Goal: Task Accomplishment & Management: Use online tool/utility

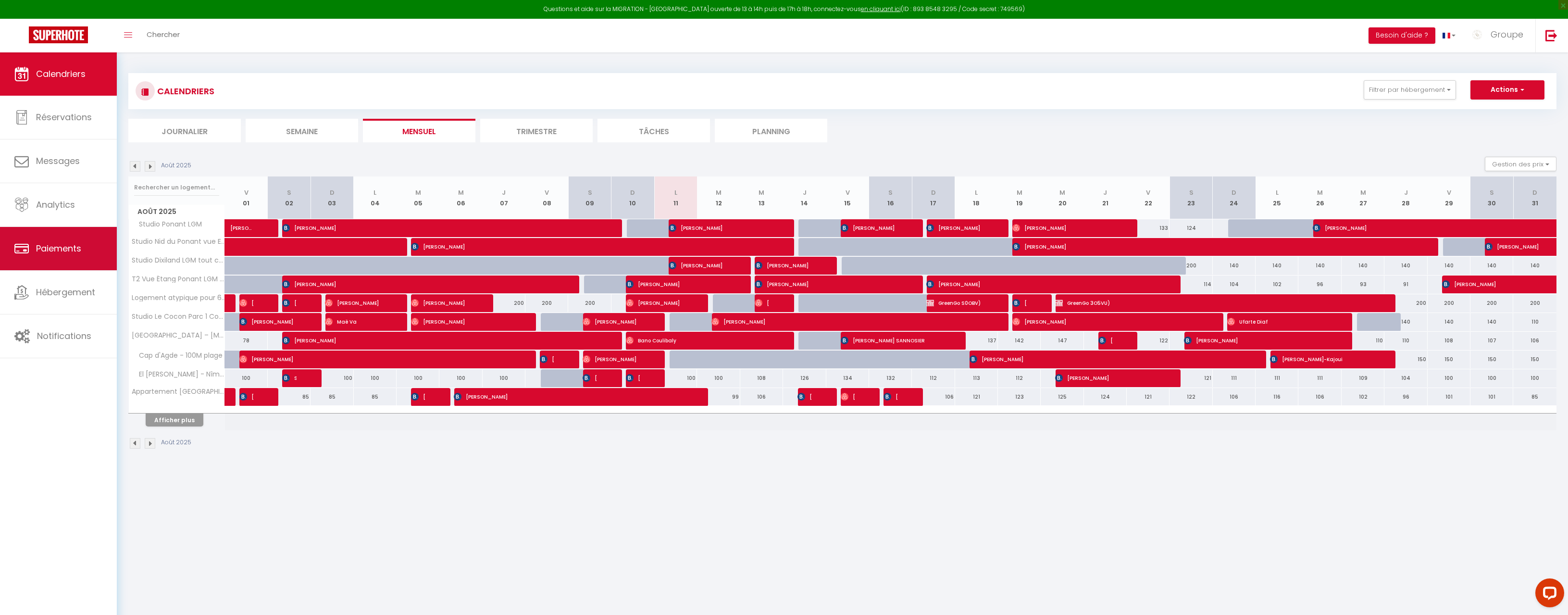
click at [56, 252] on span "Paiements" at bounding box center [58, 249] width 46 height 12
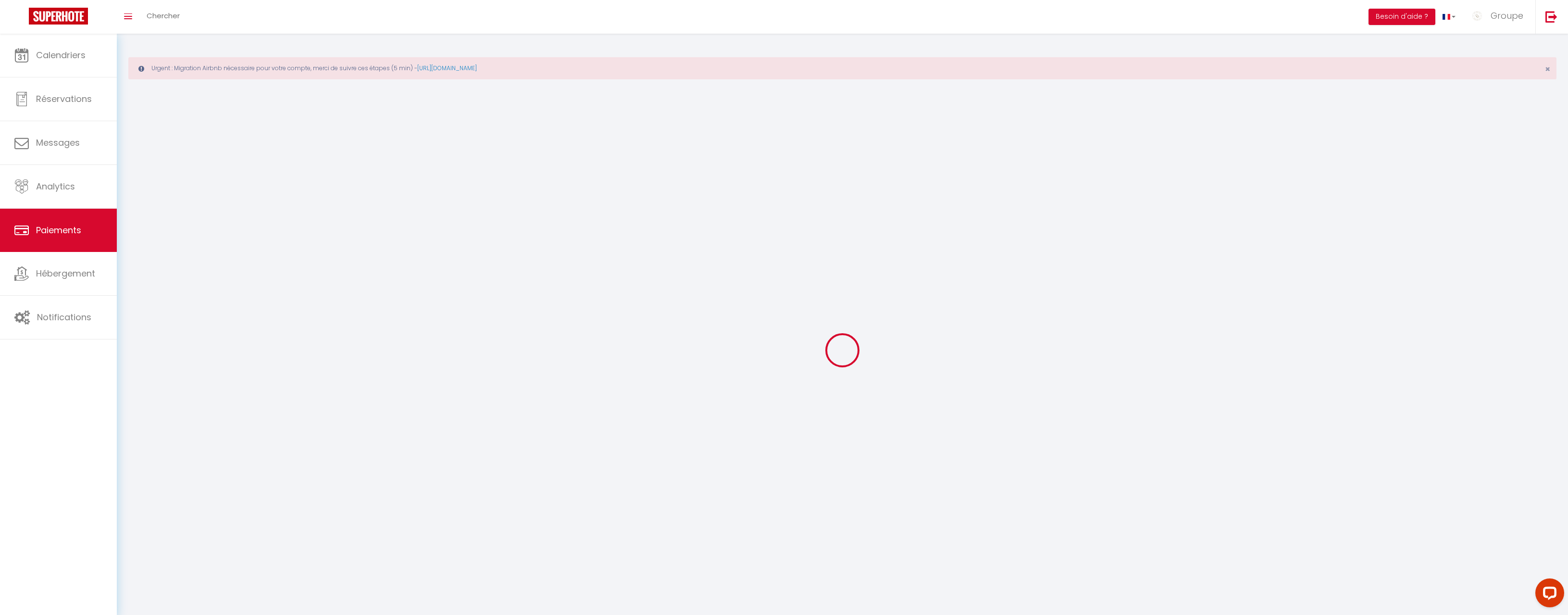
select select "2"
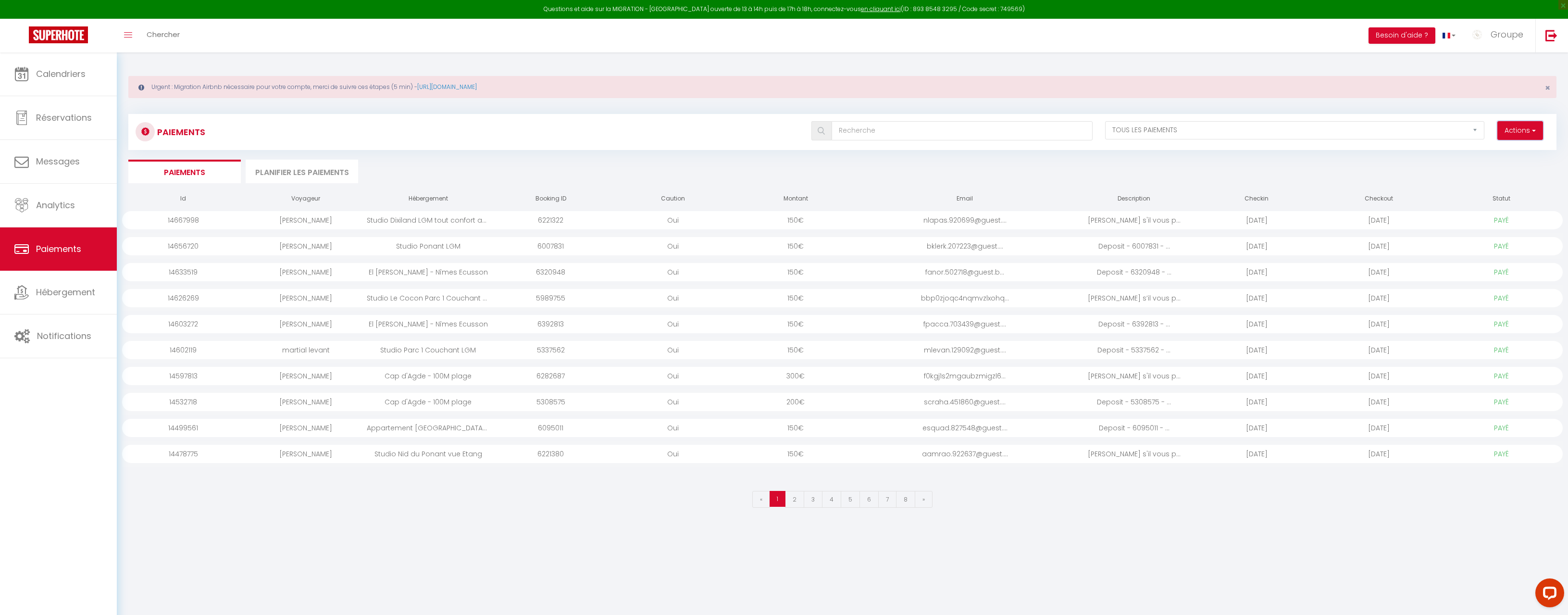
click at [1508, 133] on button "Actions" at bounding box center [1520, 130] width 46 height 19
click at [1486, 162] on link "Créer nouveau lien caution" at bounding box center [1483, 164] width 118 height 12
select select
select select "other"
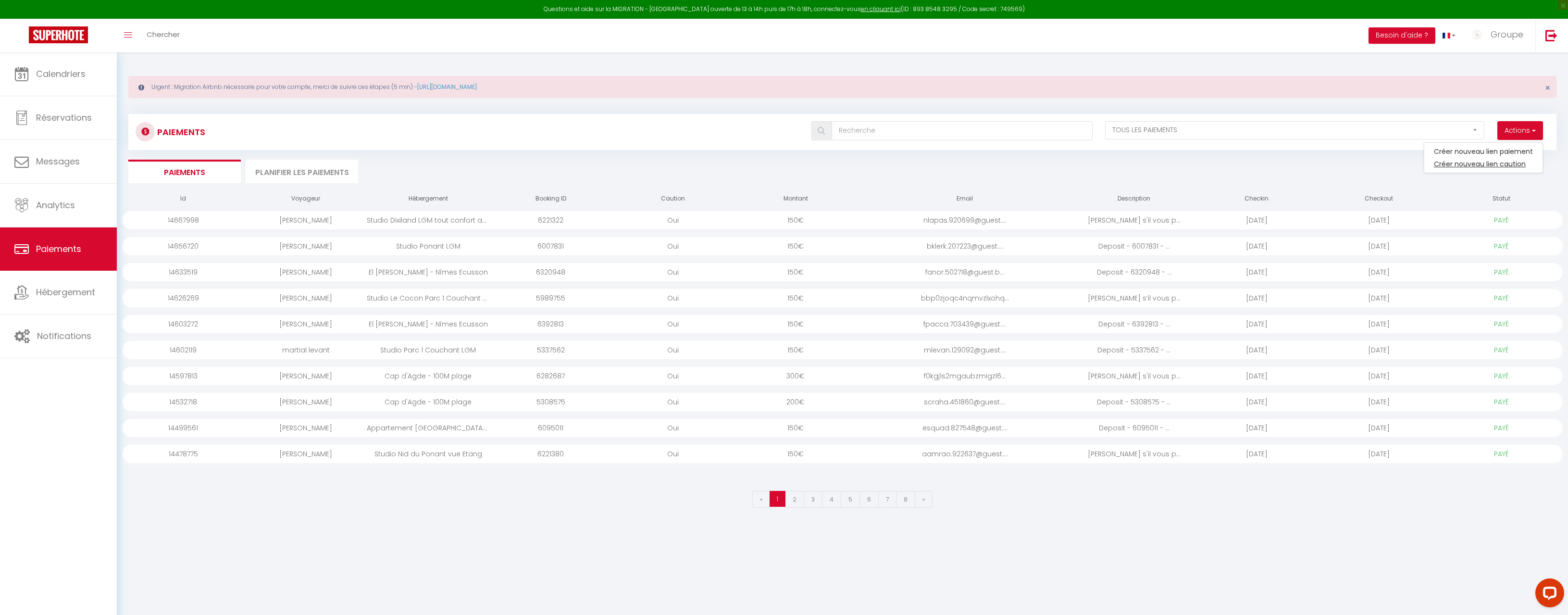
select select "14382"
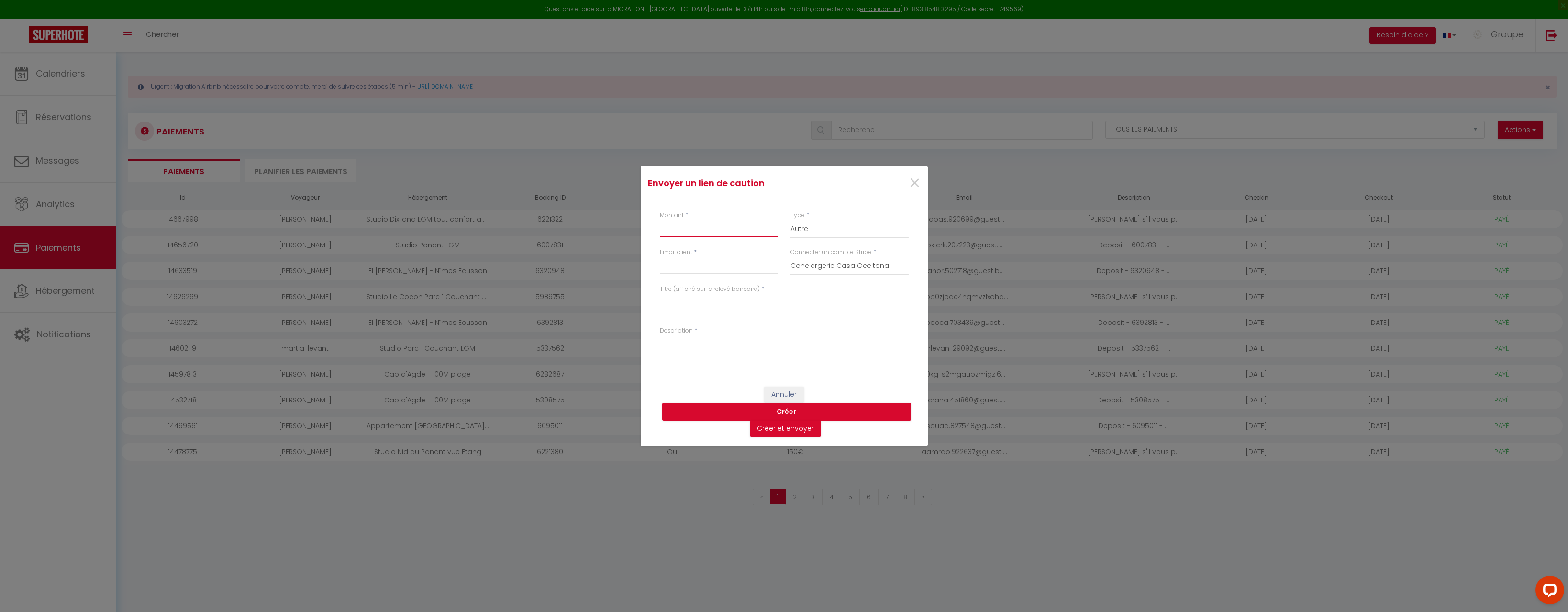
click at [696, 230] on input "Montant" at bounding box center [719, 228] width 118 height 17
type input "150"
click at [670, 272] on input "Email client" at bounding box center [719, 265] width 118 height 17
click at [697, 312] on textarea "Titre (affiché sur le relevé bancaire)" at bounding box center [785, 305] width 249 height 23
type textarea "c"
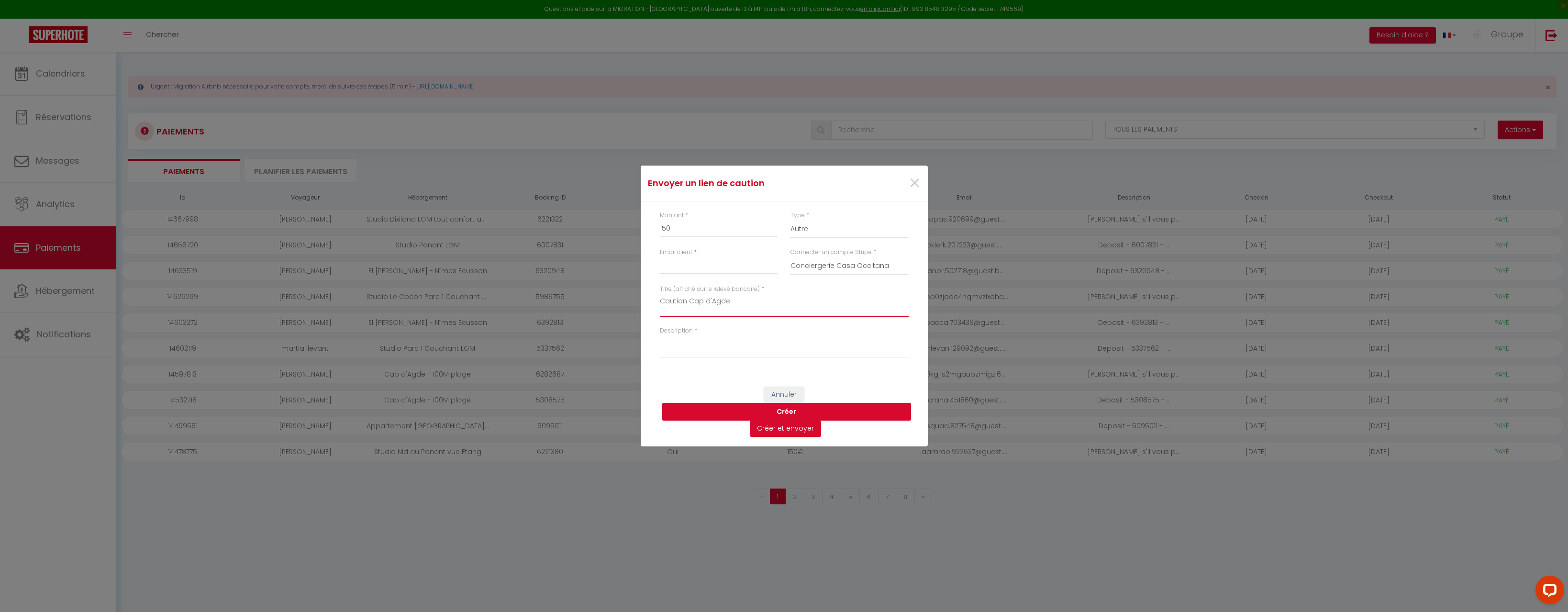
type textarea "Caution Cap d'Agde"
click at [680, 354] on textarea "Description" at bounding box center [785, 346] width 249 height 23
type textarea "[PERSON_NAME] s'il vous plaît déposer votre empreinte bancaire pour votre séjou…"
click at [679, 268] on input "Email client" at bounding box center [719, 265] width 118 height 17
type input "J"
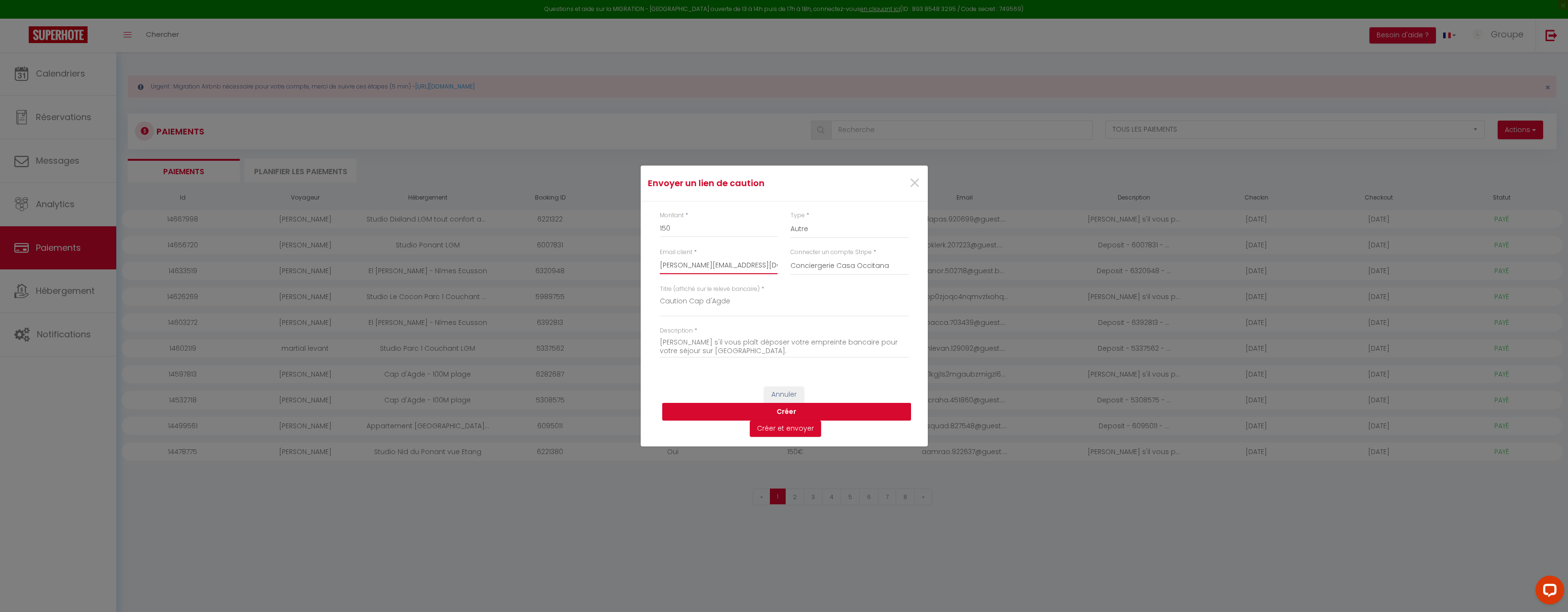
type input "[PERSON_NAME][EMAIL_ADDRESS][DOMAIN_NAME]"
click at [783, 415] on button "Créer" at bounding box center [787, 412] width 249 height 18
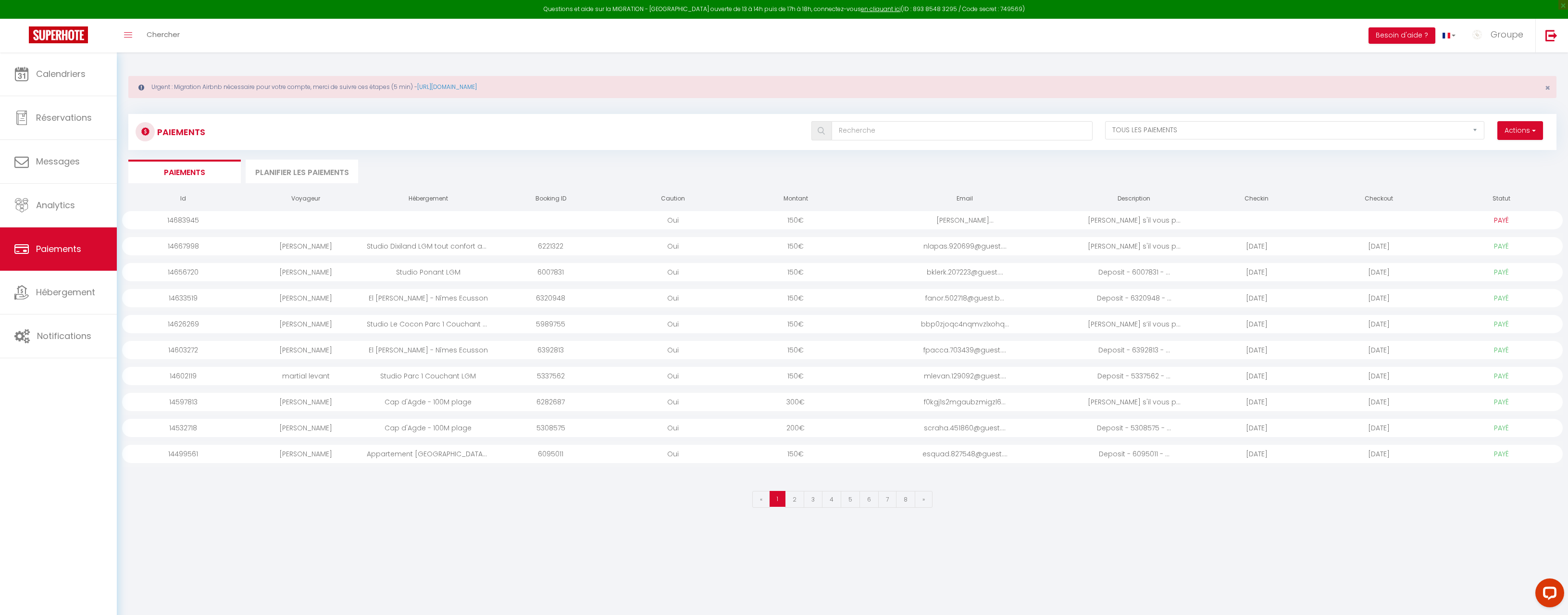
click at [1504, 217] on select "PAYÉ EN ATTENTE" at bounding box center [1501, 220] width 48 height 11
click at [1233, 222] on div at bounding box center [1256, 220] width 122 height 18
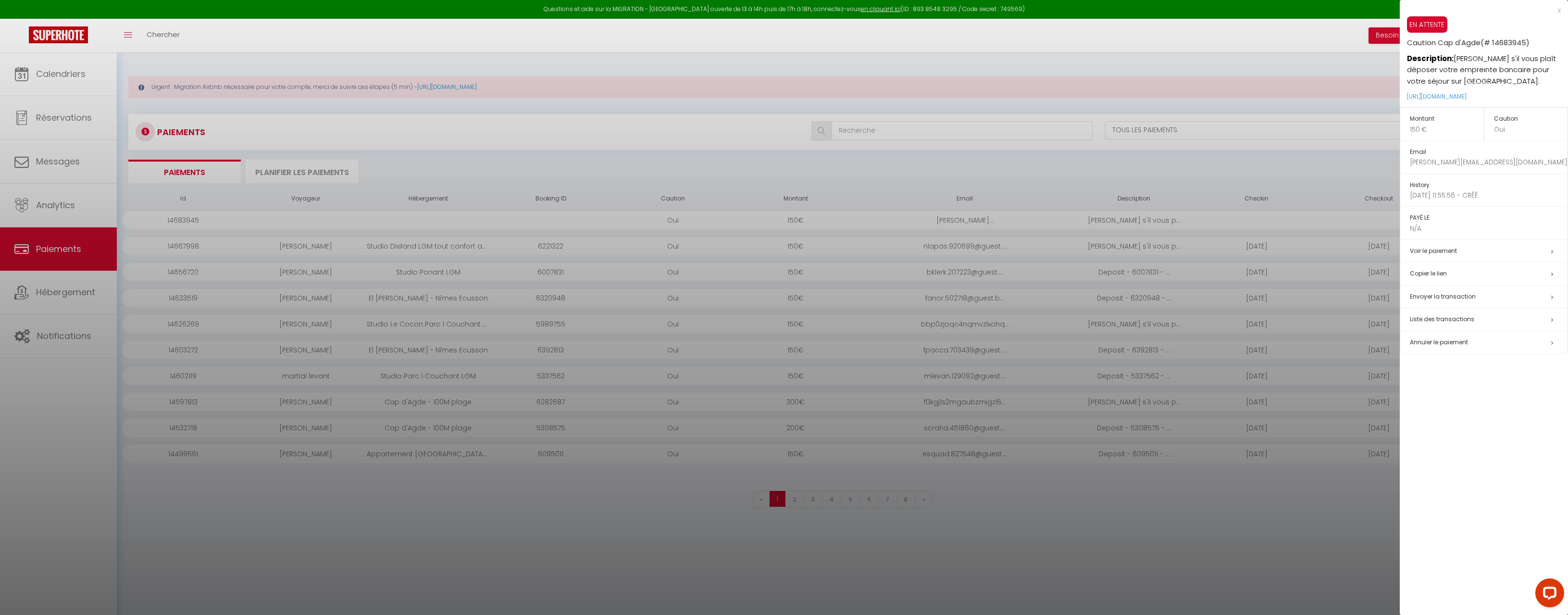
click at [1433, 271] on h5 "Copier le lien" at bounding box center [1489, 274] width 158 height 11
click at [1556, 11] on div "x" at bounding box center [1480, 10] width 161 height 12
